Goal: Browse casually: Explore the website without a specific task or goal

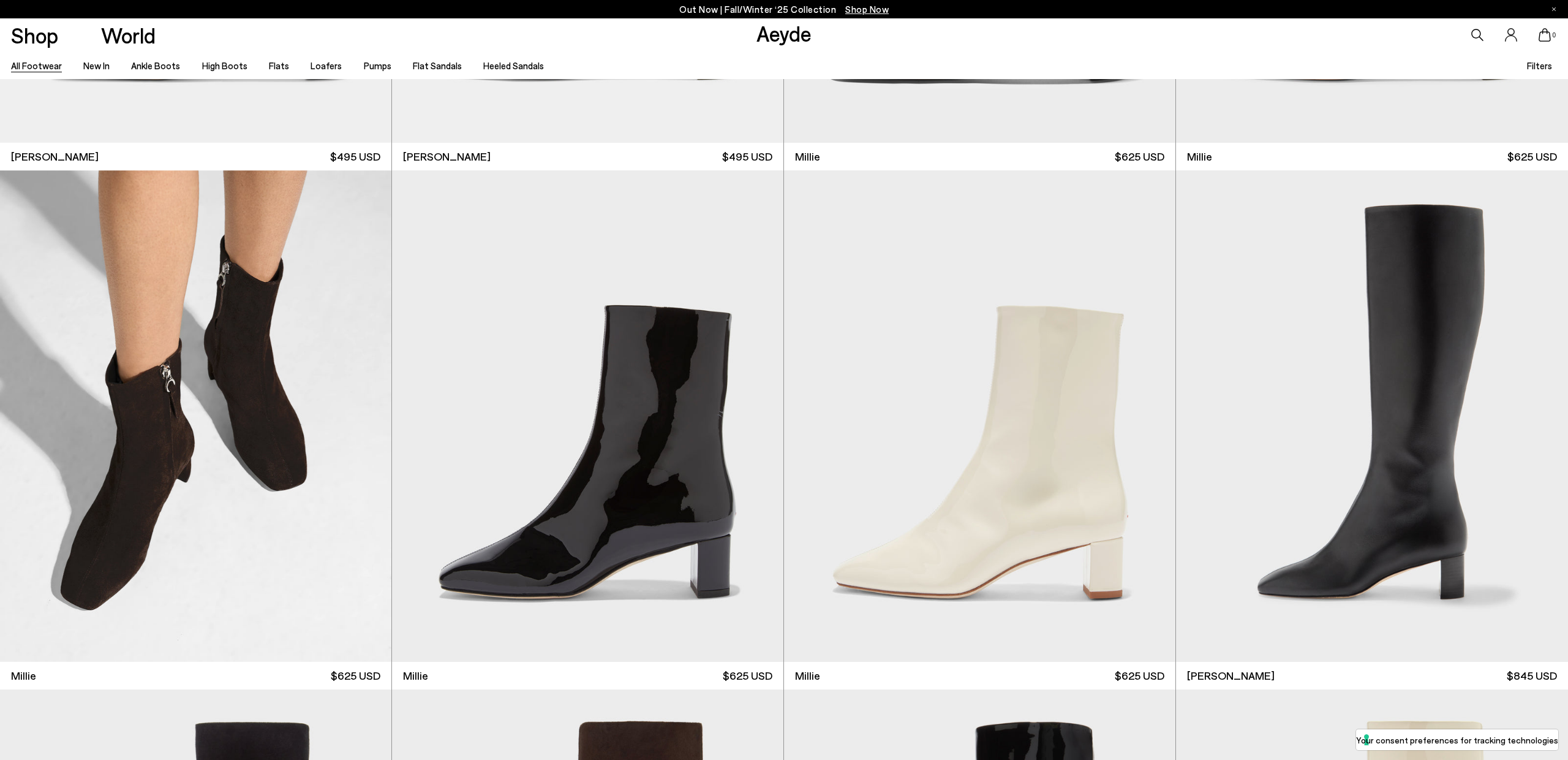
scroll to position [10392, 0]
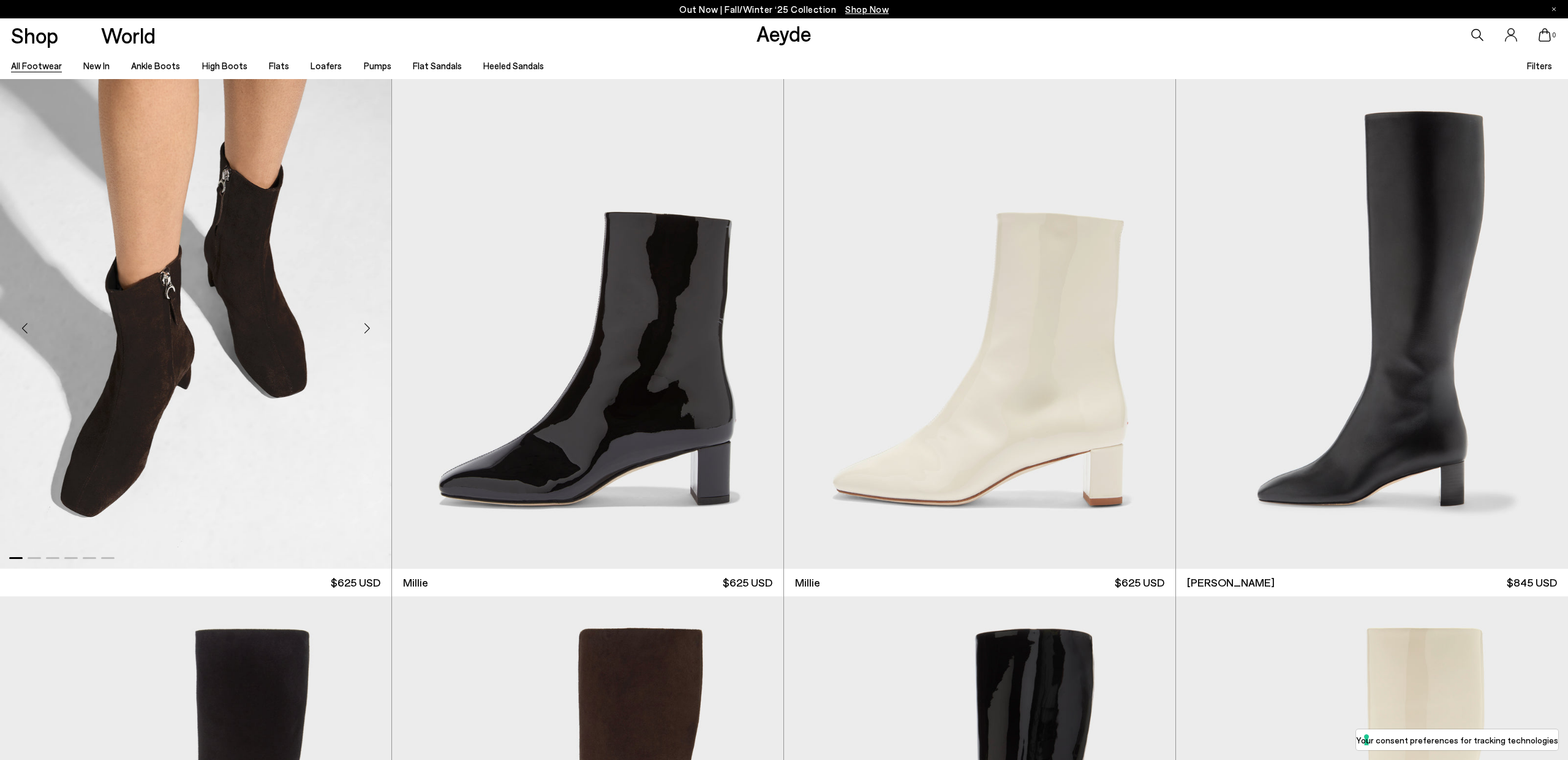
click at [366, 328] on div "Next slide" at bounding box center [366, 328] width 37 height 37
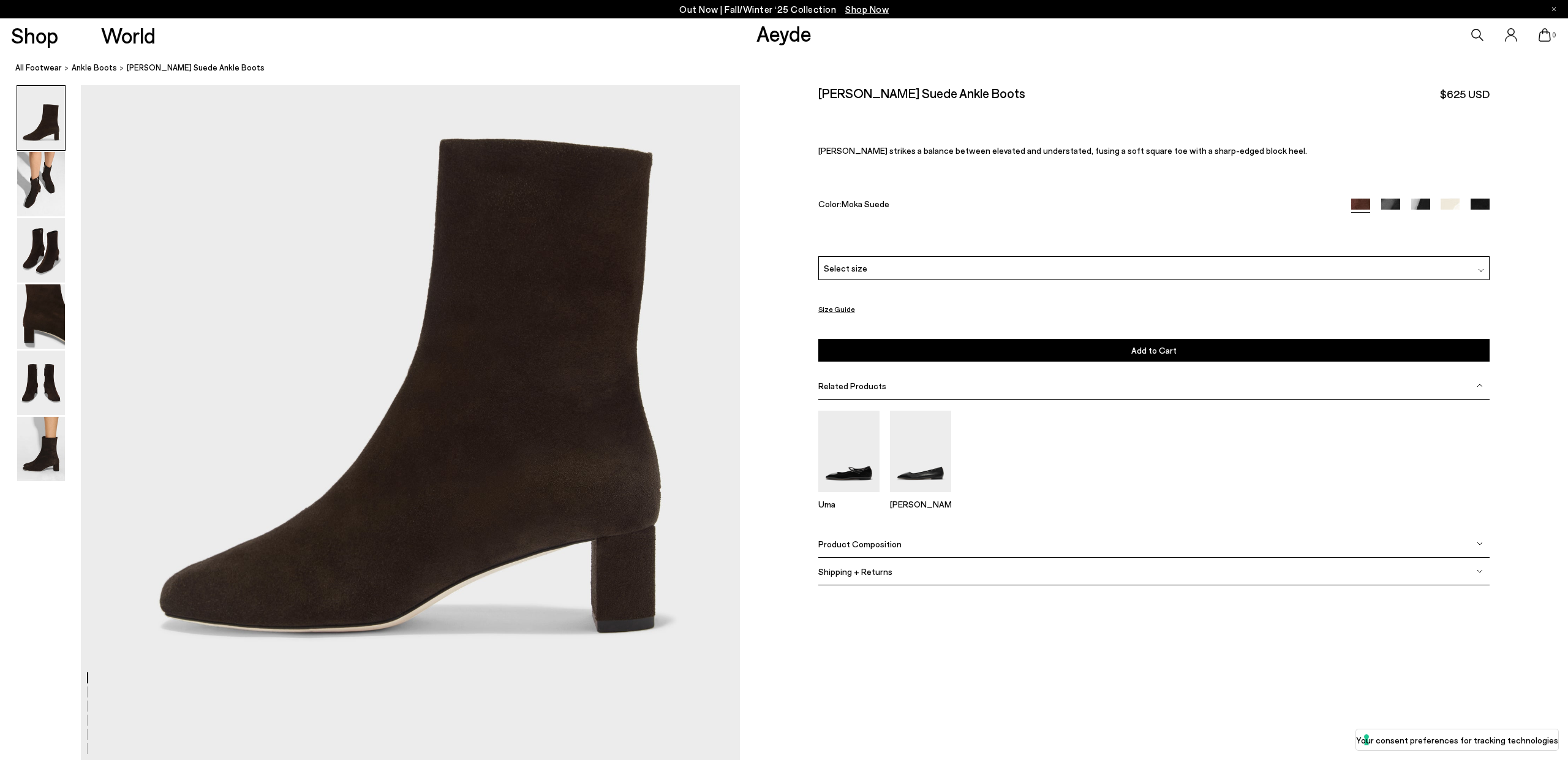
scroll to position [286, 0]
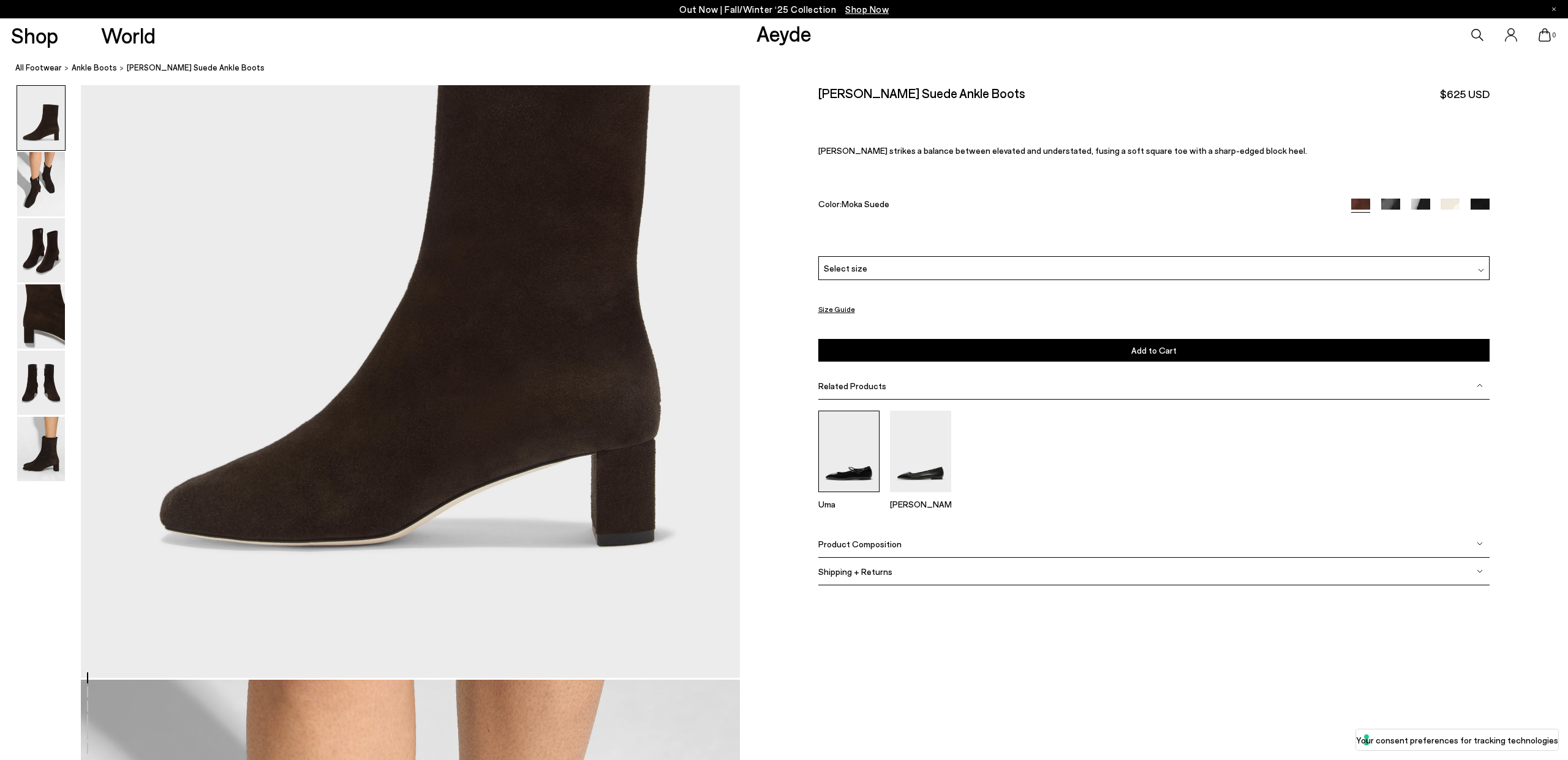
click at [843, 459] on img at bounding box center [849, 451] width 61 height 82
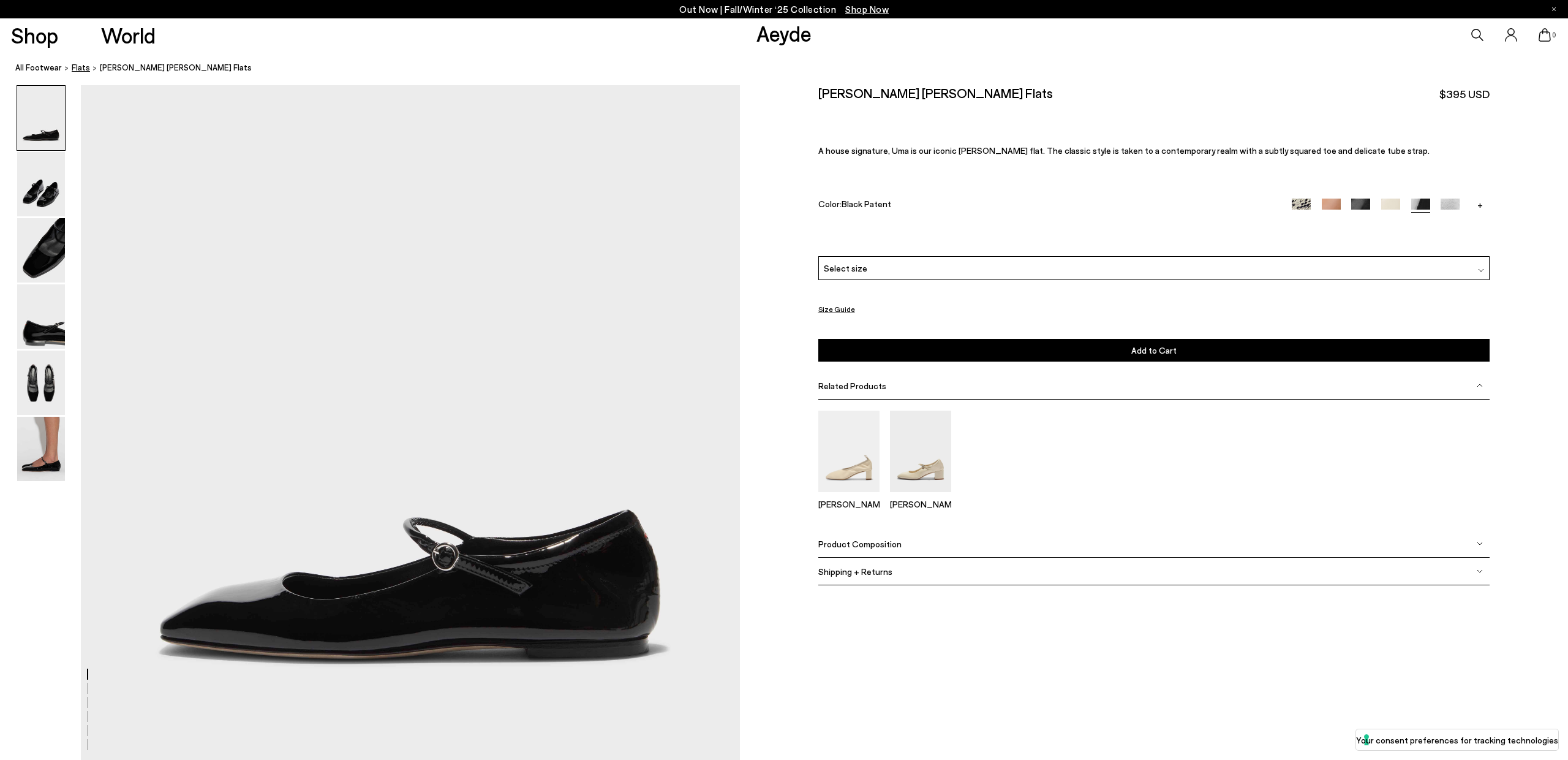
click at [76, 70] on span "flats" at bounding box center [81, 67] width 19 height 9
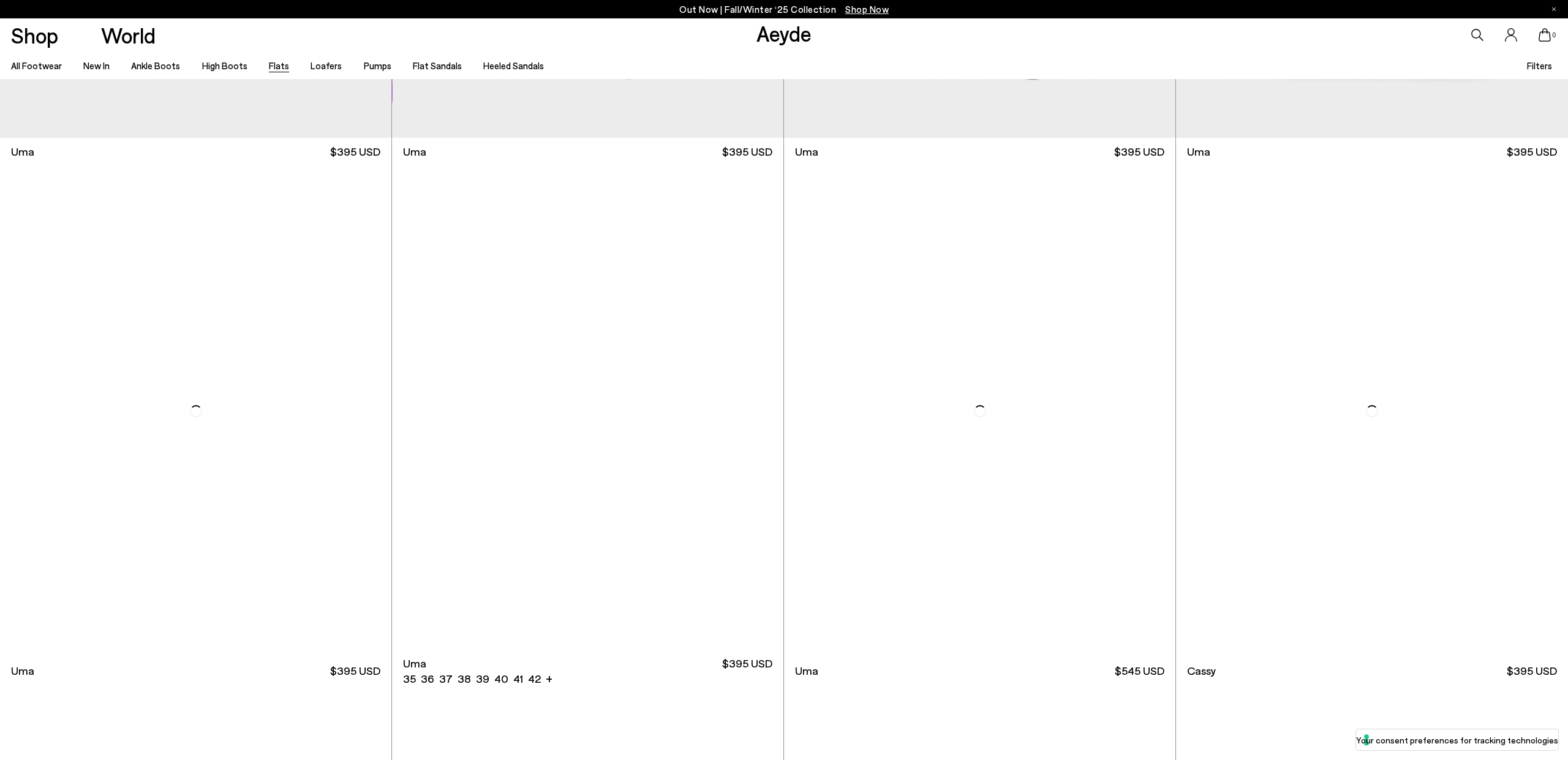
scroll to position [2805, 0]
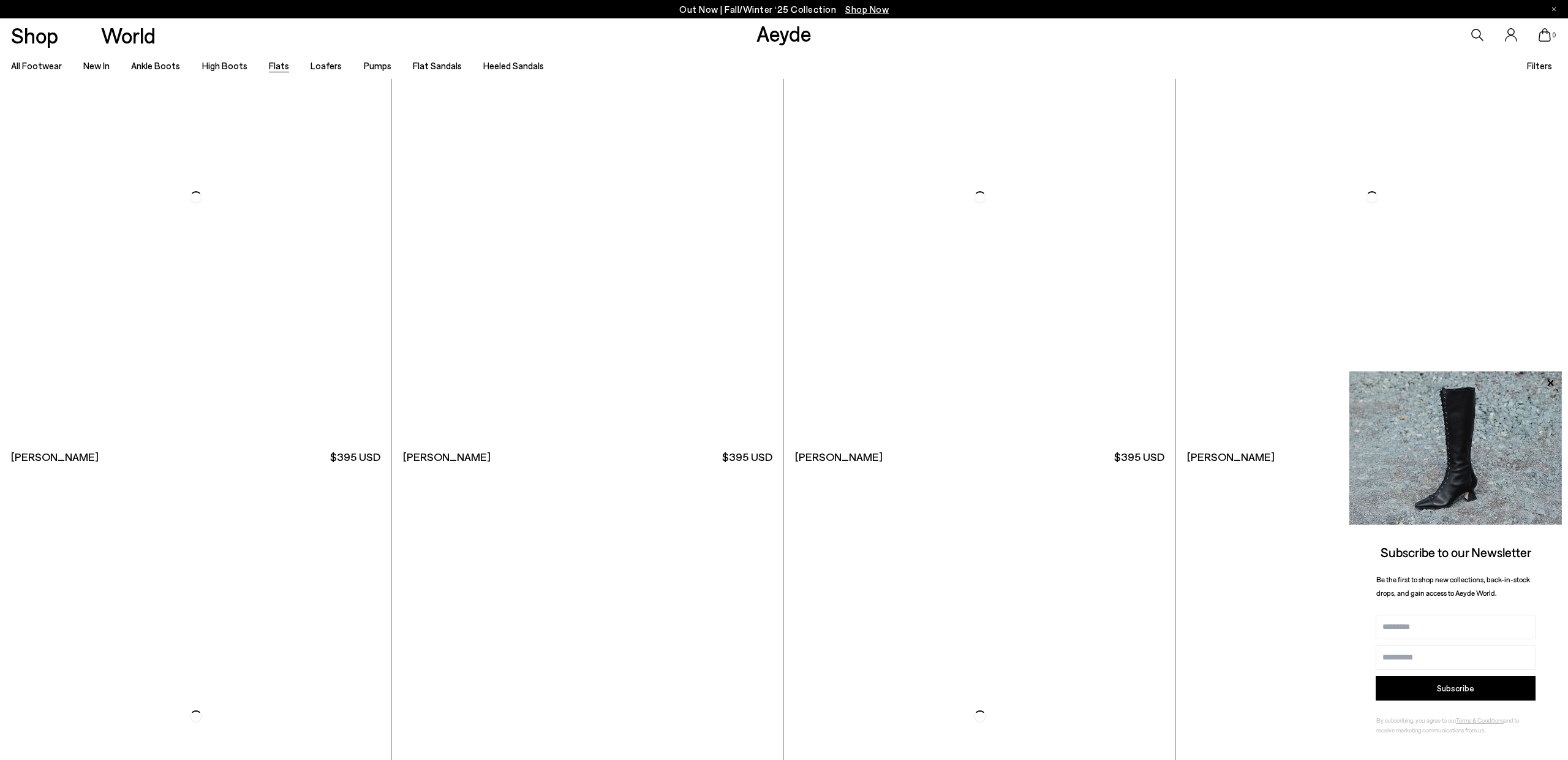
scroll to position [7145, 0]
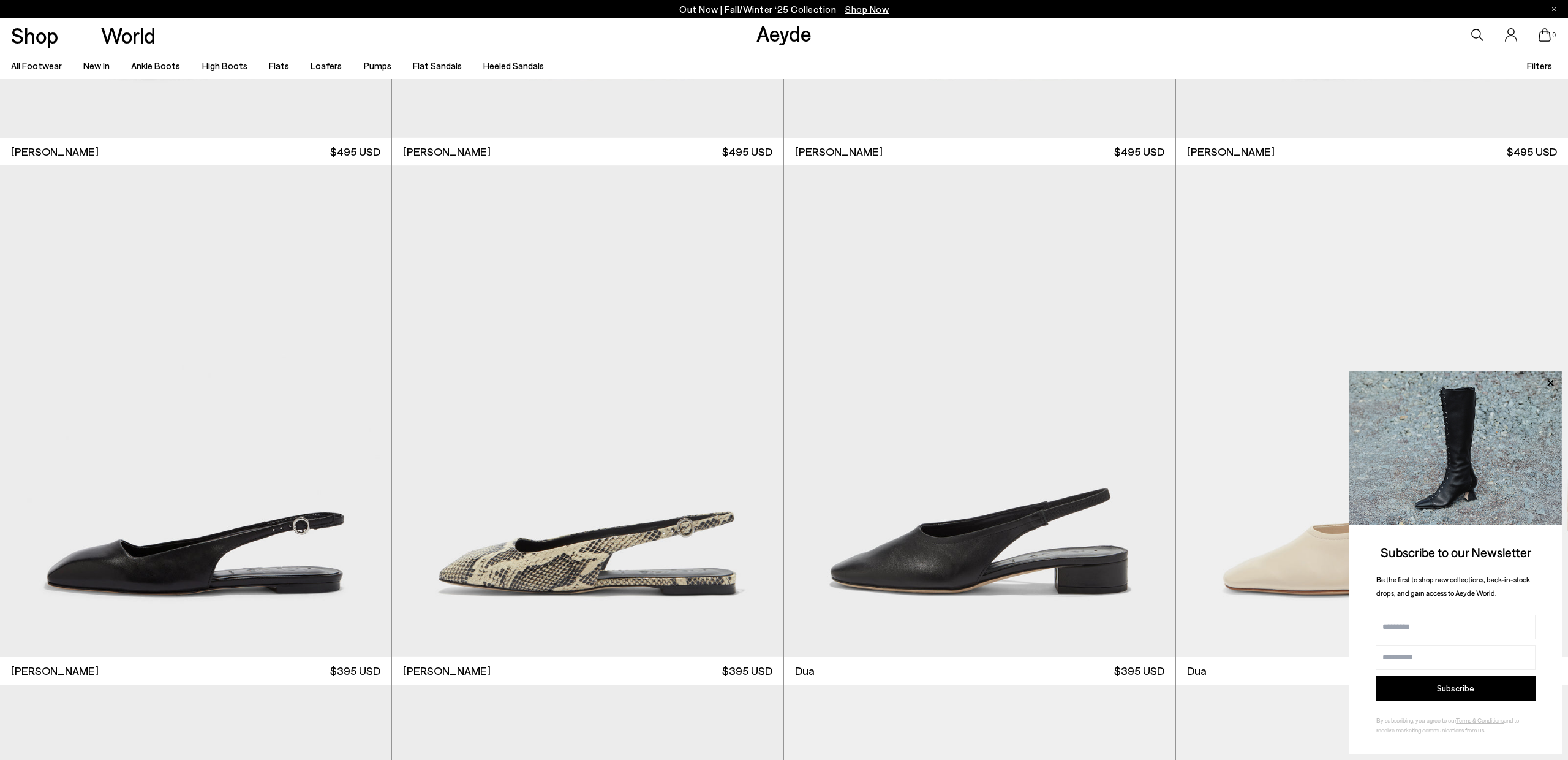
scroll to position [9044, 0]
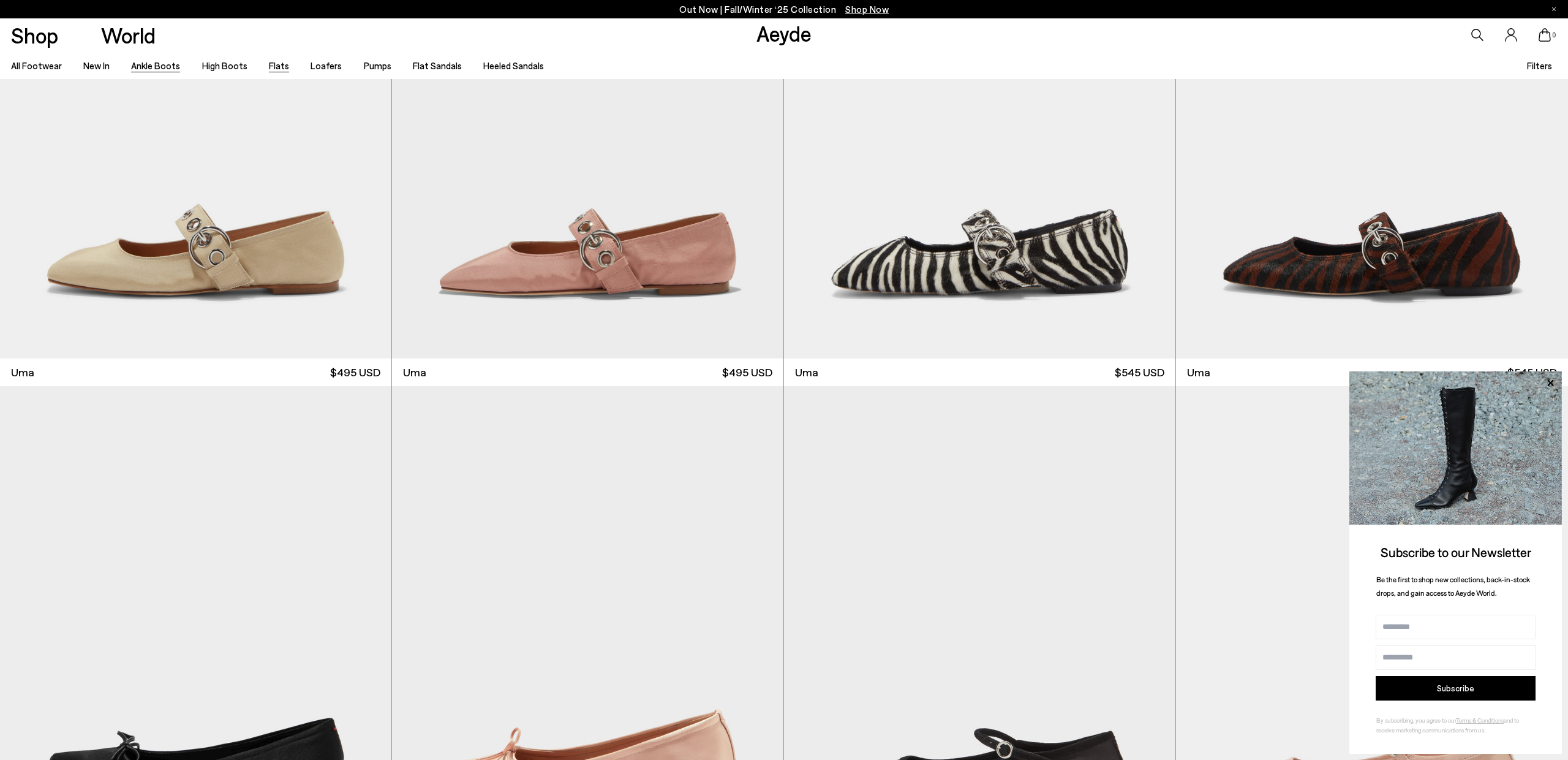
click at [154, 67] on link "Ankle Boots" at bounding box center [155, 66] width 49 height 11
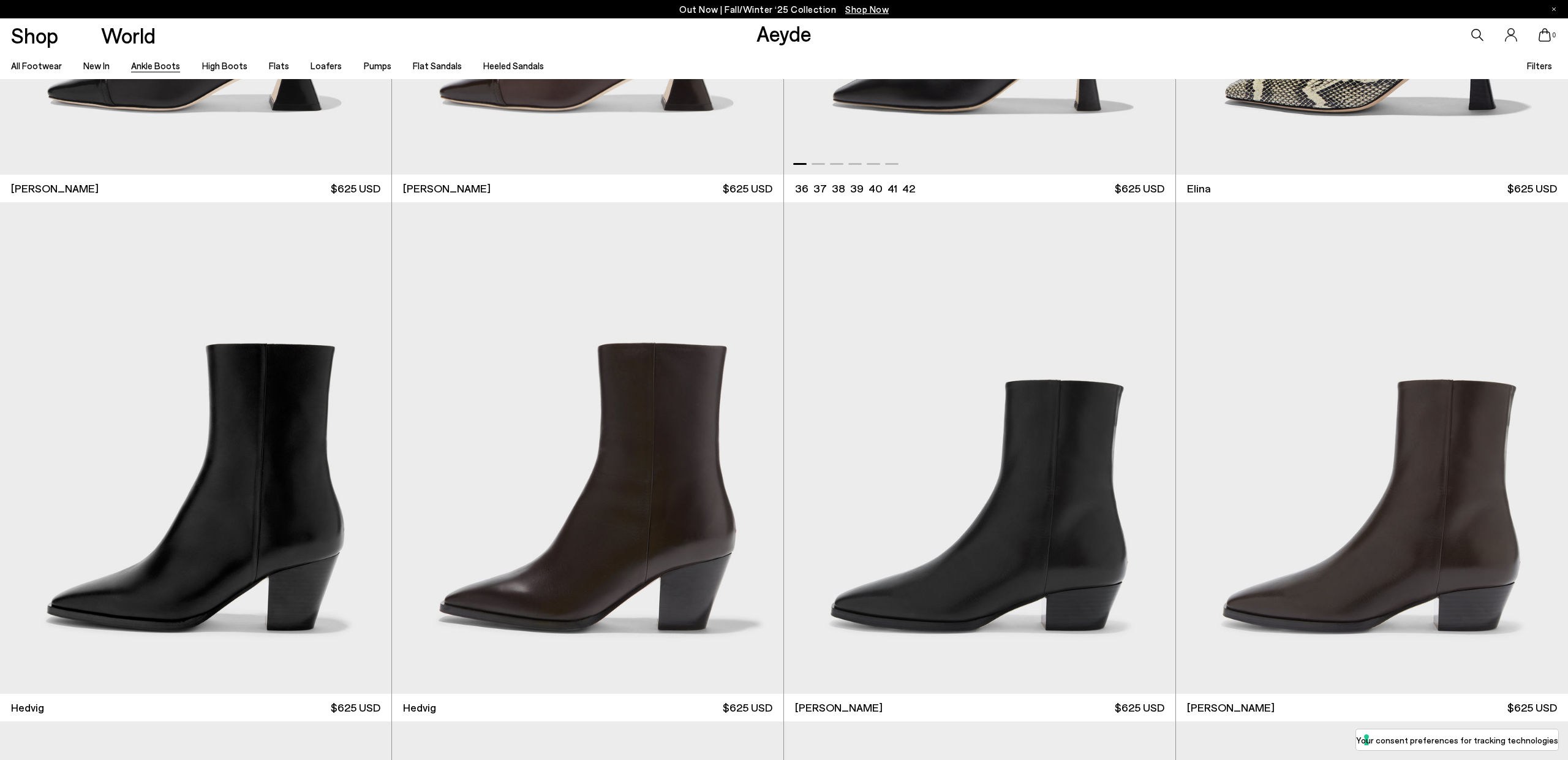
scroll to position [623, 0]
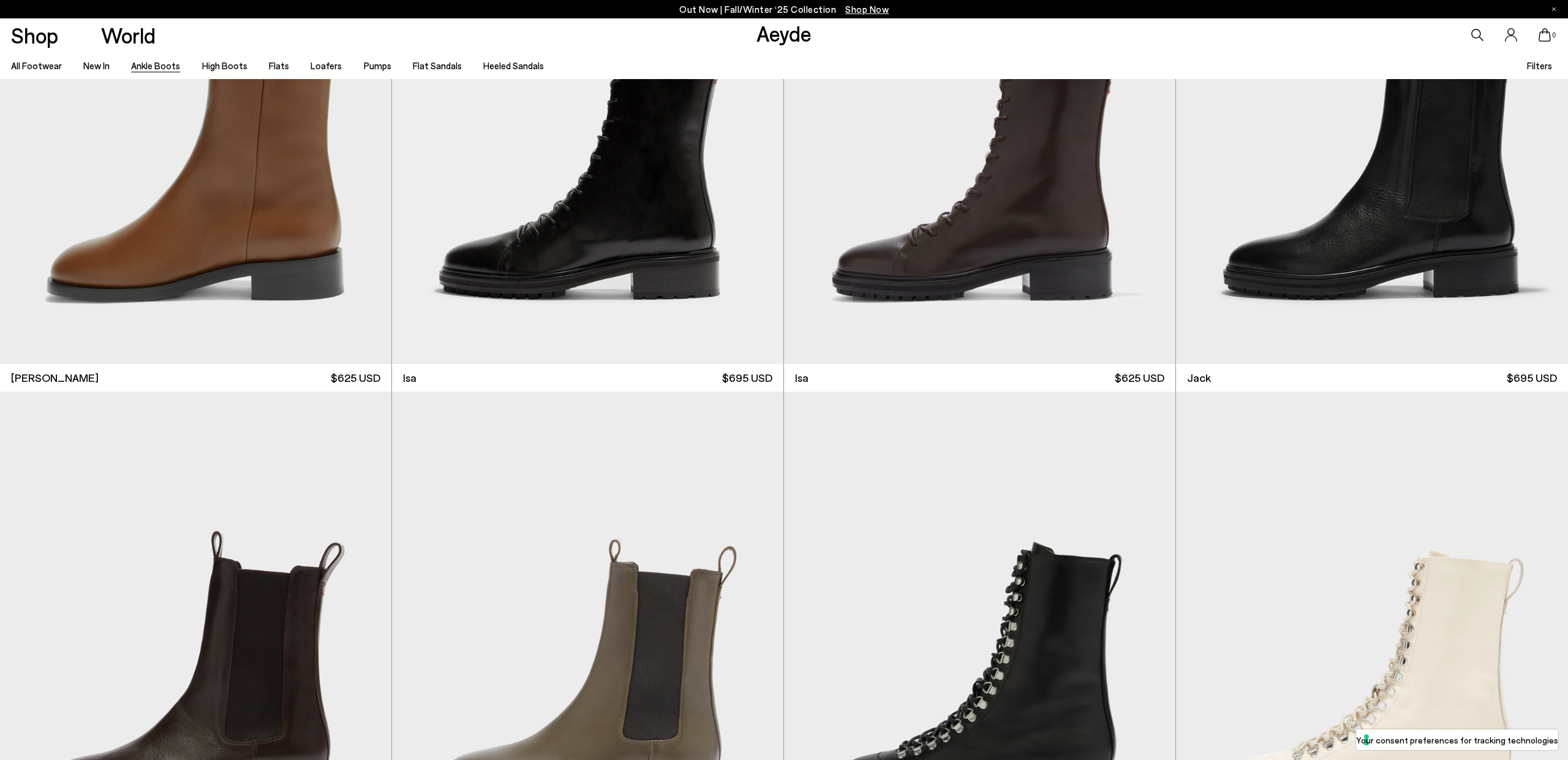
scroll to position [7487, 0]
